Goal: Task Accomplishment & Management: Complete application form

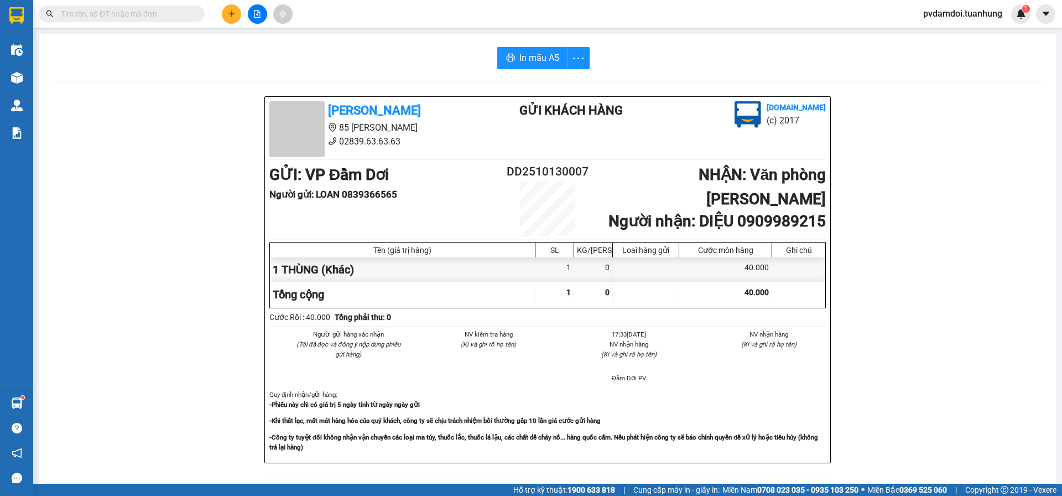
click at [234, 13] on icon "plus" at bounding box center [232, 14] width 8 height 8
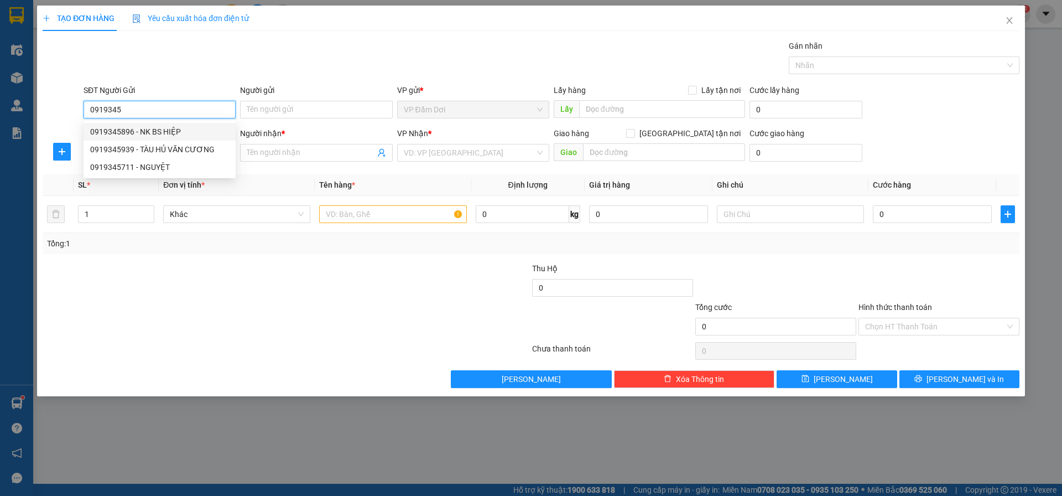
click at [179, 126] on div "0919345896 - NK BS HIỆP" at bounding box center [159, 132] width 139 height 12
type input "0919345896"
type input "NK BS HIỆP"
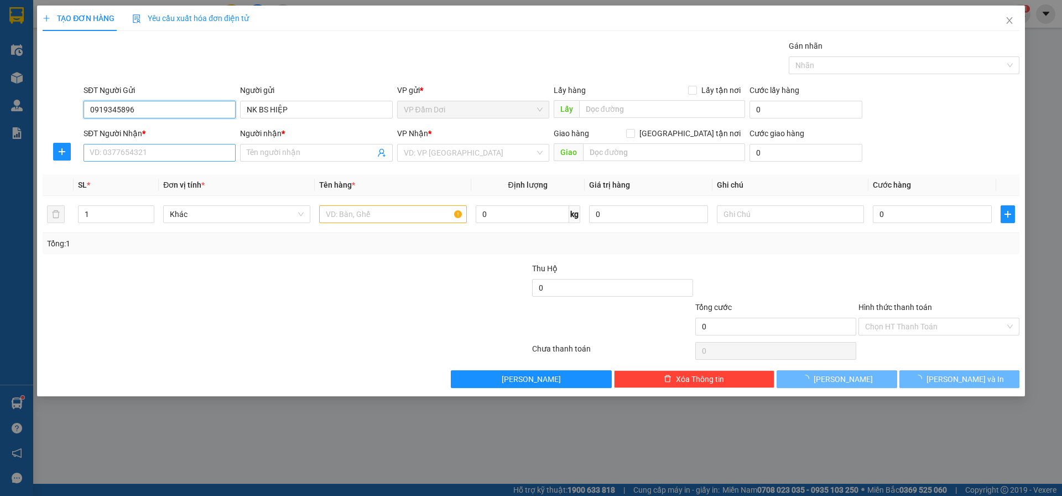
type input "0919345896"
click at [164, 154] on input "SĐT Người Nhận *" at bounding box center [160, 153] width 152 height 18
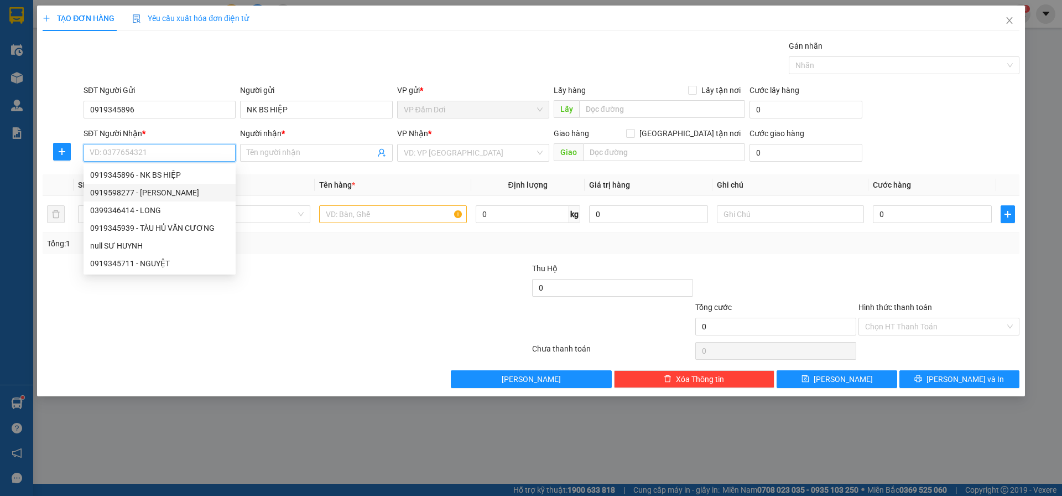
click at [158, 194] on div "0919598277 - [PERSON_NAME]" at bounding box center [159, 192] width 139 height 12
type input "0919598277"
type input "[PERSON_NAME]"
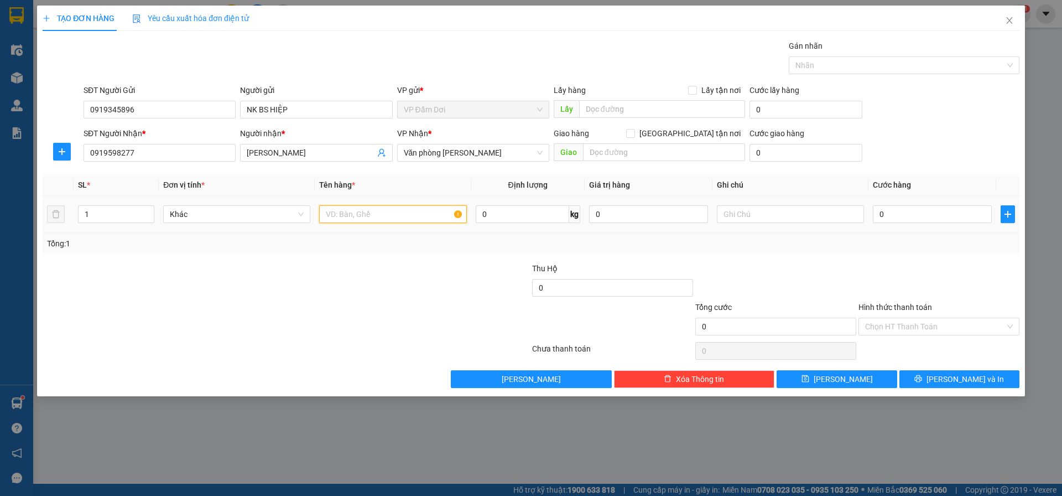
click at [363, 220] on input "text" at bounding box center [392, 214] width 147 height 18
type input "1 CỤC"
click at [931, 221] on input "0" at bounding box center [932, 214] width 119 height 18
type input "002"
type input "2"
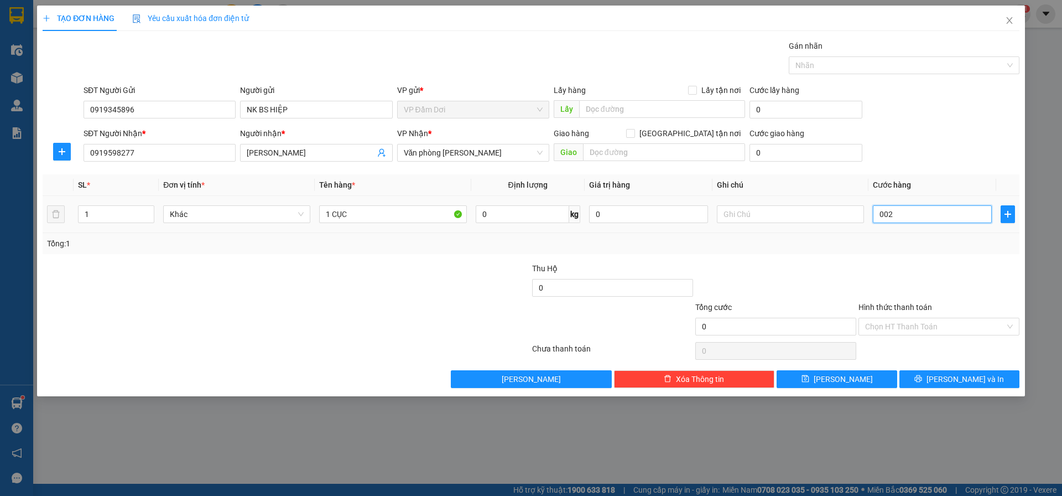
type input "2"
type input "0"
type input "003"
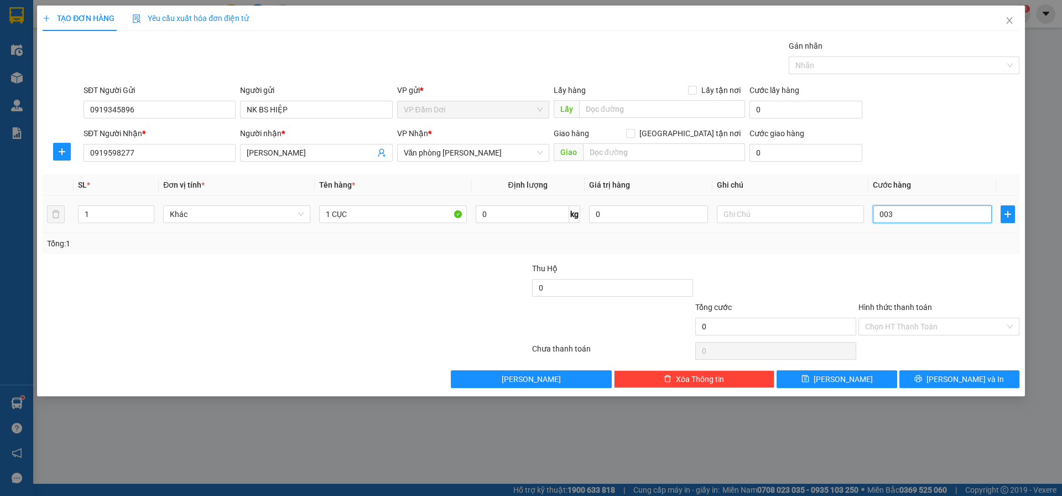
type input "3"
type input "0.030"
type input "30"
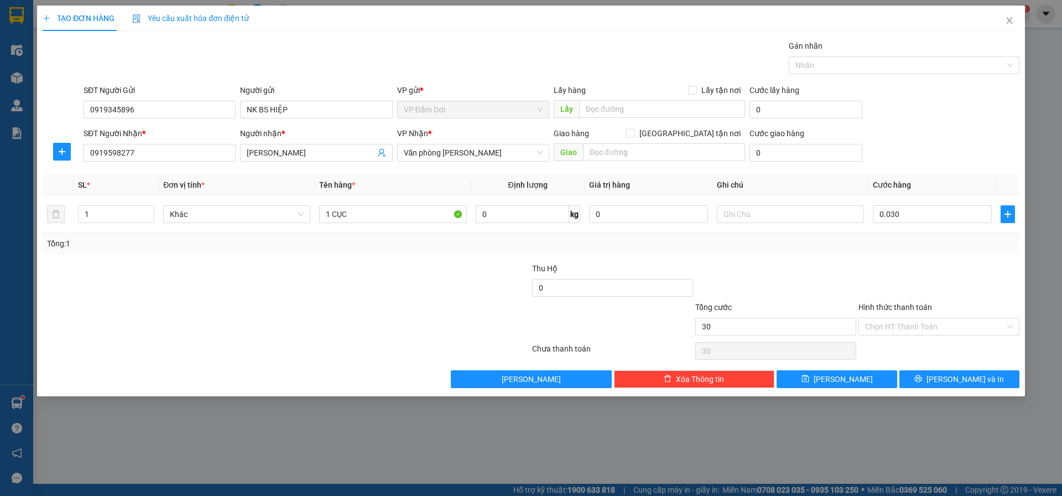
click at [871, 266] on div at bounding box center [938, 281] width 163 height 39
type input "30.000"
click at [929, 385] on button "[PERSON_NAME] và In" at bounding box center [959, 379] width 120 height 18
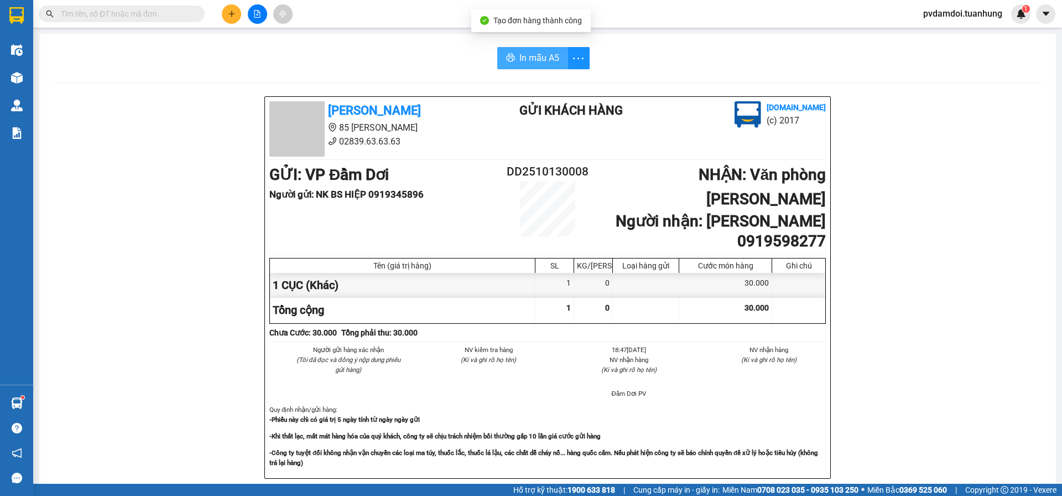
click at [508, 49] on button "In mẫu A5" at bounding box center [532, 58] width 71 height 22
